Goal: Transaction & Acquisition: Purchase product/service

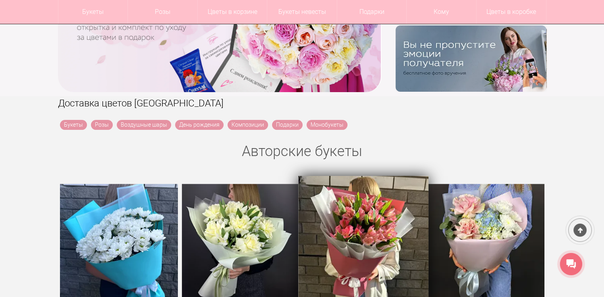
scroll to position [238, 0]
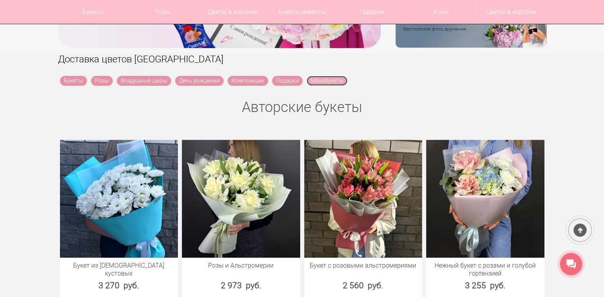
click at [329, 80] on link "Монобукеты" at bounding box center [327, 81] width 41 height 10
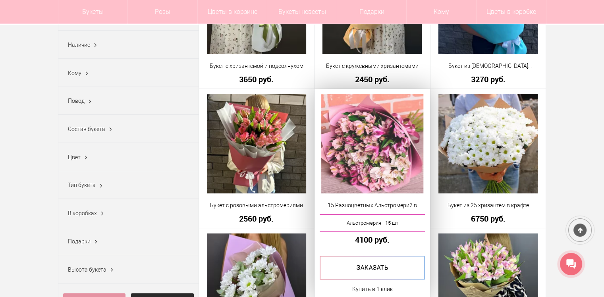
scroll to position [199, 0]
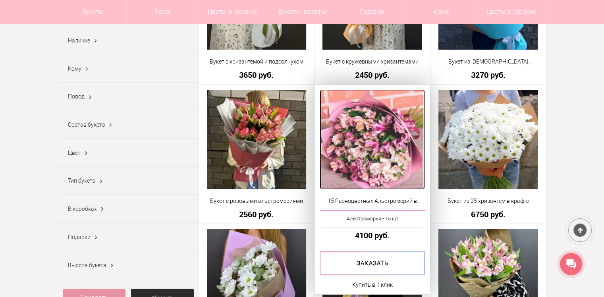
click at [359, 135] on img at bounding box center [372, 139] width 102 height 99
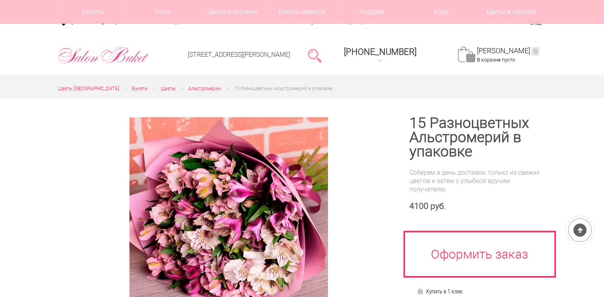
scroll to position [119, 0]
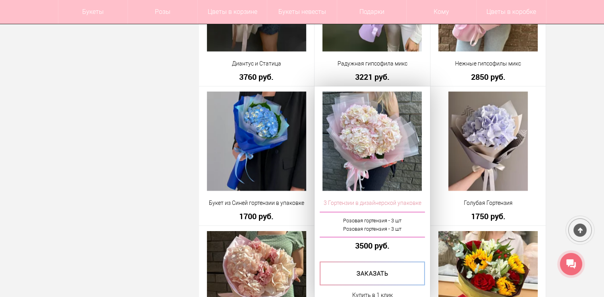
scroll to position [1732, 0]
